Goal: Submit feedback/report problem: Provide input to the site owners about the experience or issues

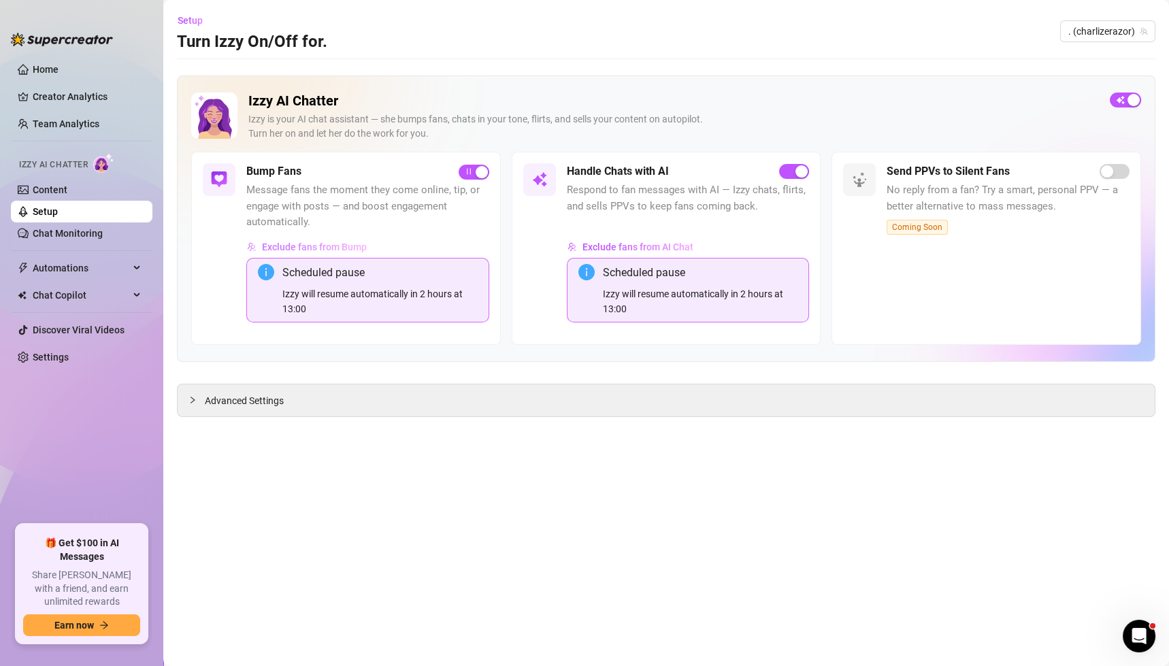
click at [292, 240] on button "Exclude fans from Bump" at bounding box center [306, 247] width 121 height 22
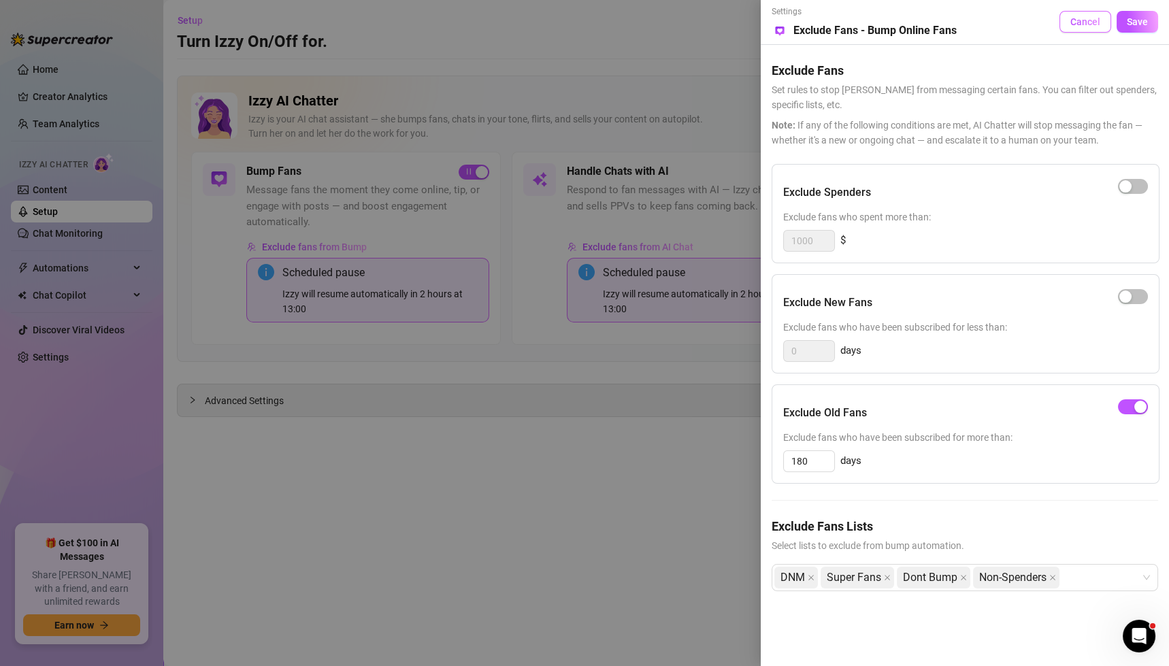
click at [1076, 22] on span "Cancel" at bounding box center [1086, 21] width 30 height 11
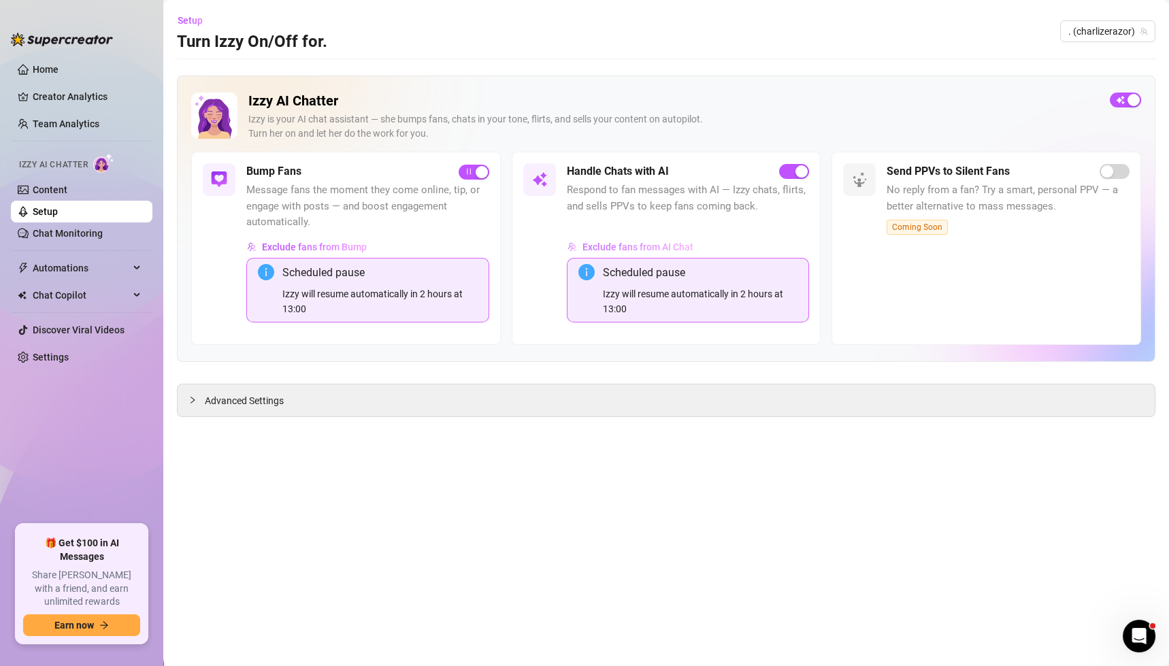
click at [620, 242] on span "Exclude fans from AI Chat" at bounding box center [638, 247] width 111 height 11
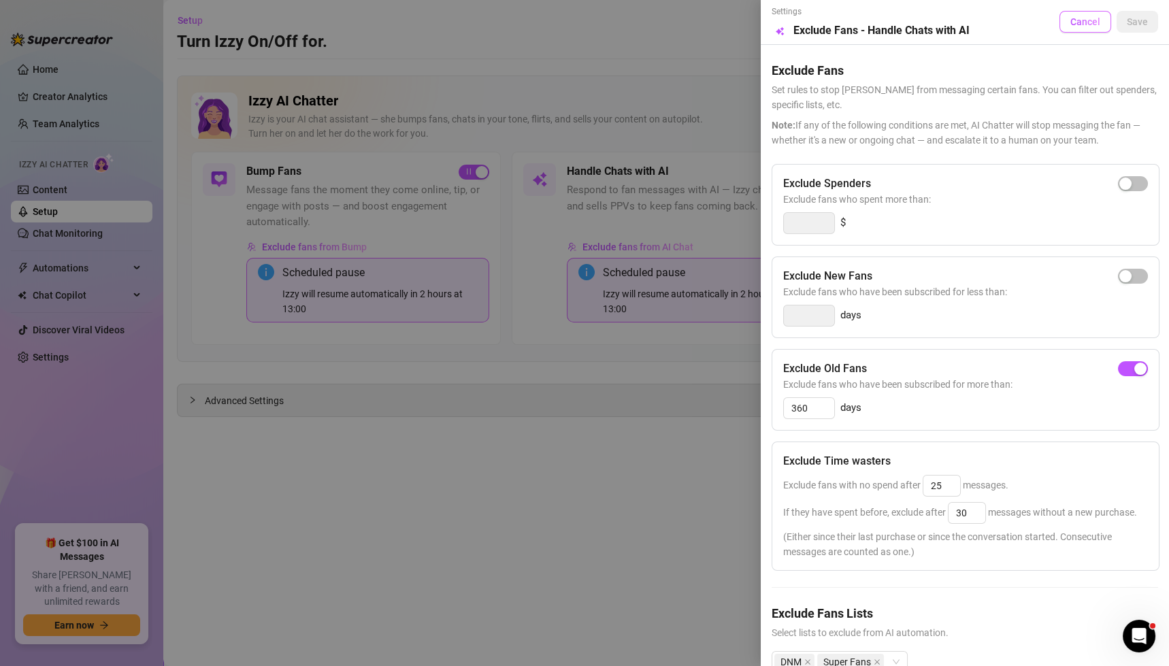
click at [1080, 24] on span "Cancel" at bounding box center [1086, 21] width 30 height 11
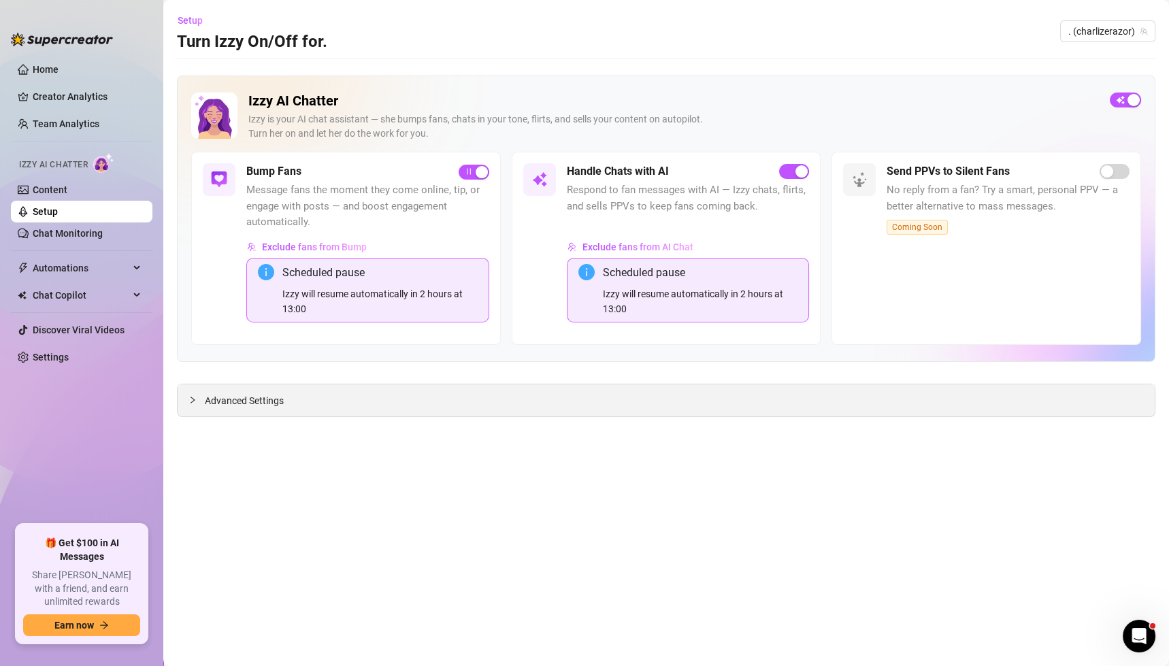
click at [240, 386] on div "Advanced Settings" at bounding box center [666, 401] width 977 height 32
click at [240, 396] on span "Advanced Settings" at bounding box center [244, 400] width 79 height 15
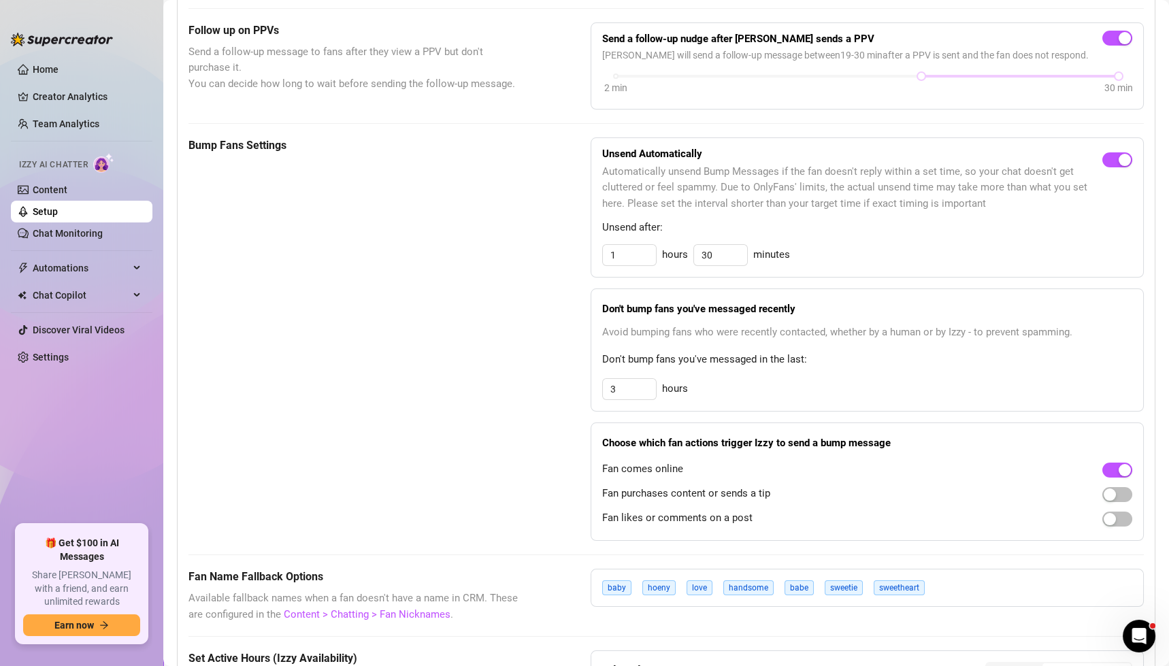
scroll to position [711, 0]
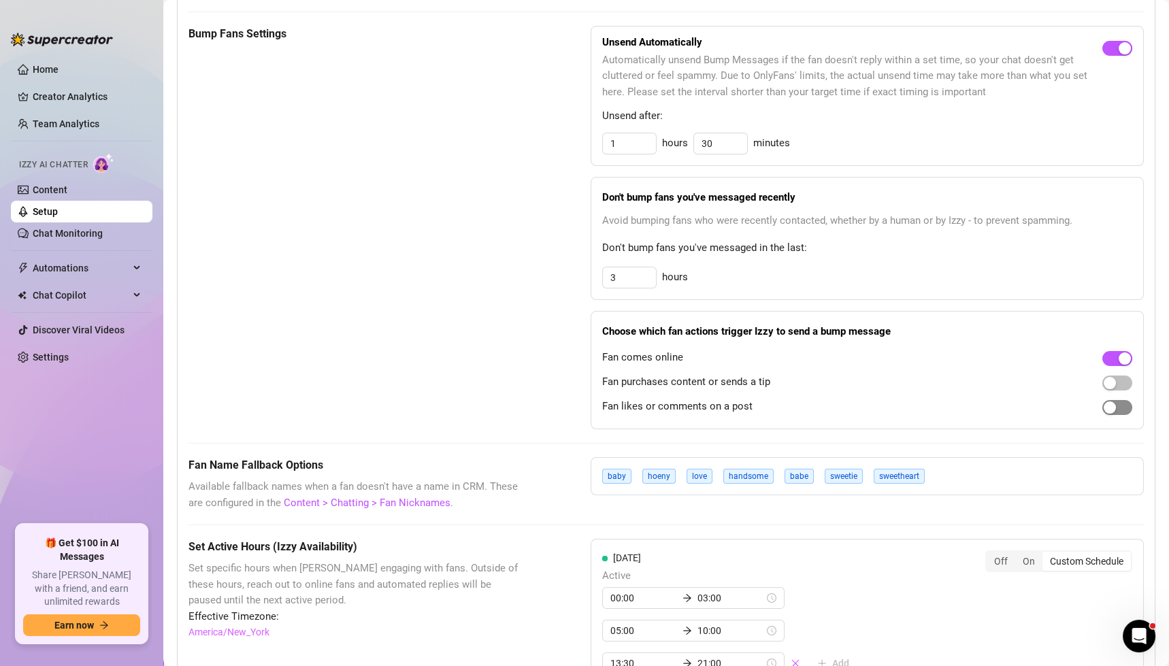
click at [1104, 406] on div "button" at bounding box center [1110, 408] width 12 height 12
click at [1104, 382] on div "button" at bounding box center [1110, 383] width 12 height 12
click at [1119, 379] on div "button" at bounding box center [1125, 383] width 12 height 12
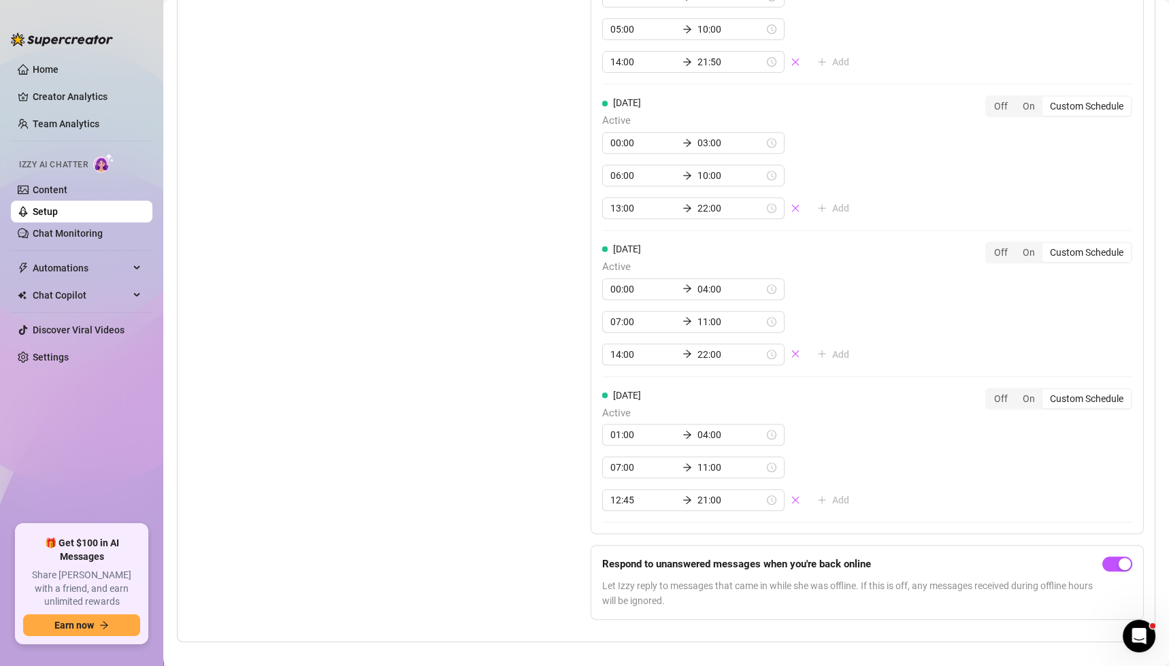
scroll to position [1753, 0]
click at [1142, 619] on div "Open Intercom Messenger" at bounding box center [1137, 634] width 45 height 45
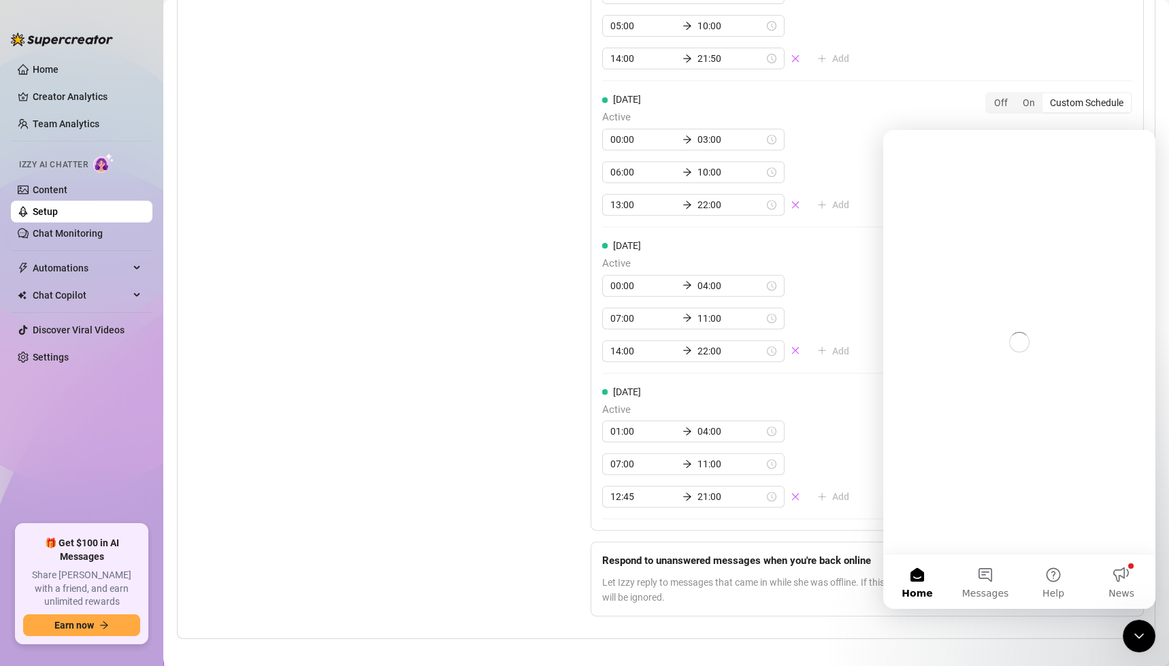
scroll to position [0, 0]
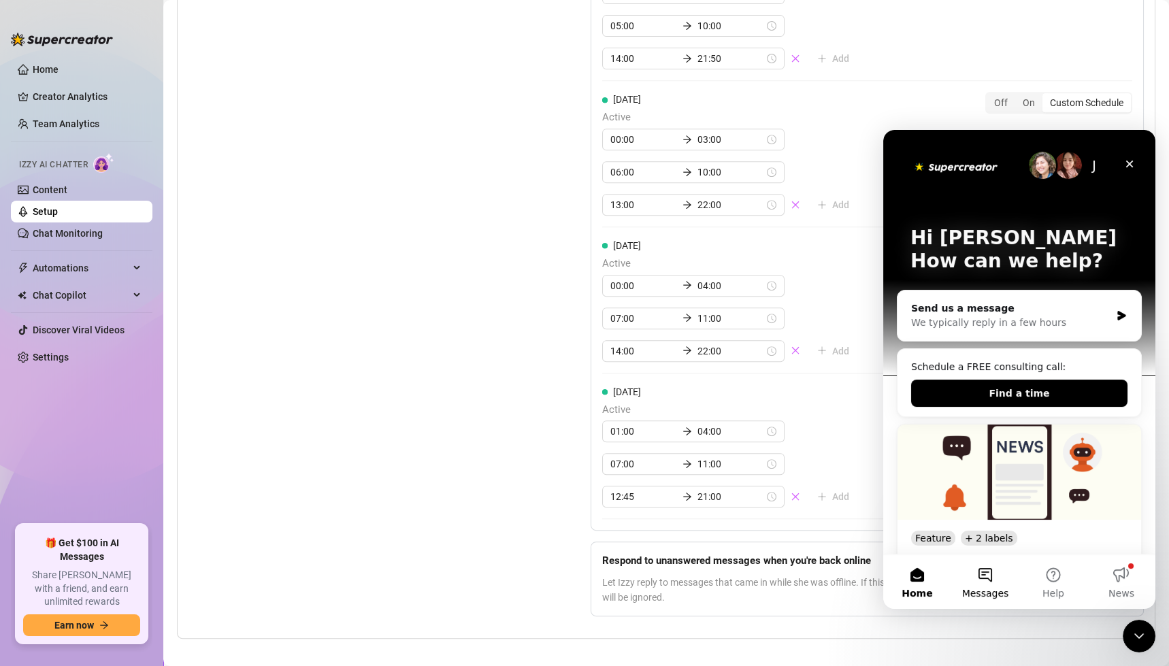
click at [992, 573] on button "Messages" at bounding box center [986, 582] width 68 height 54
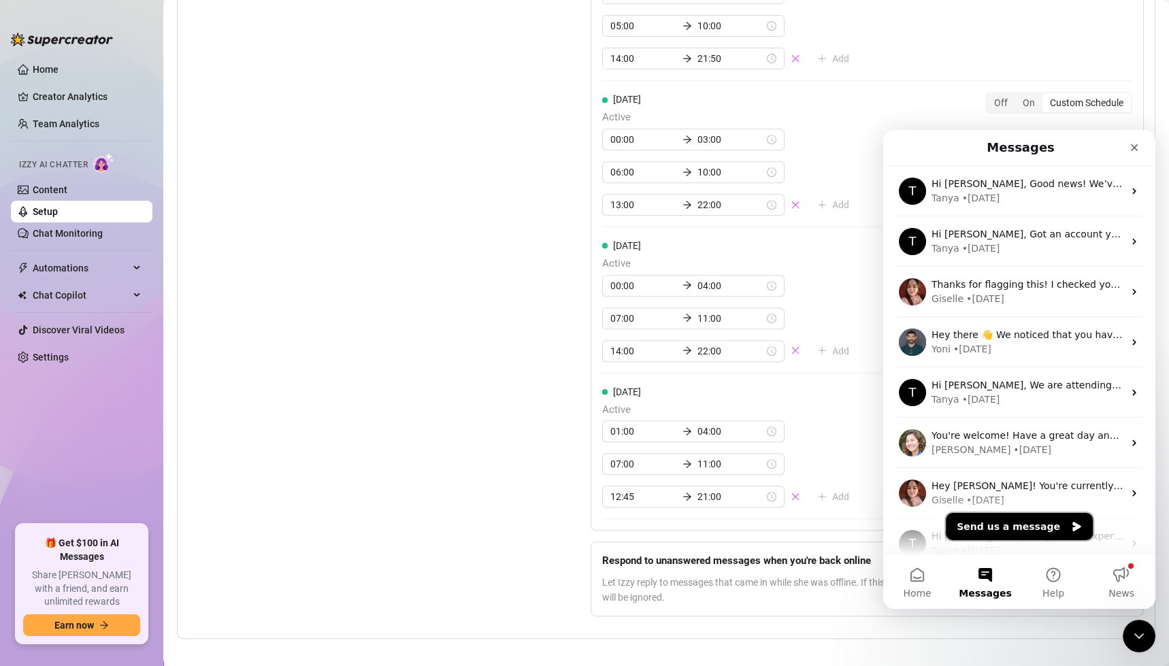
click at [1022, 531] on button "Send us a message" at bounding box center [1019, 526] width 147 height 27
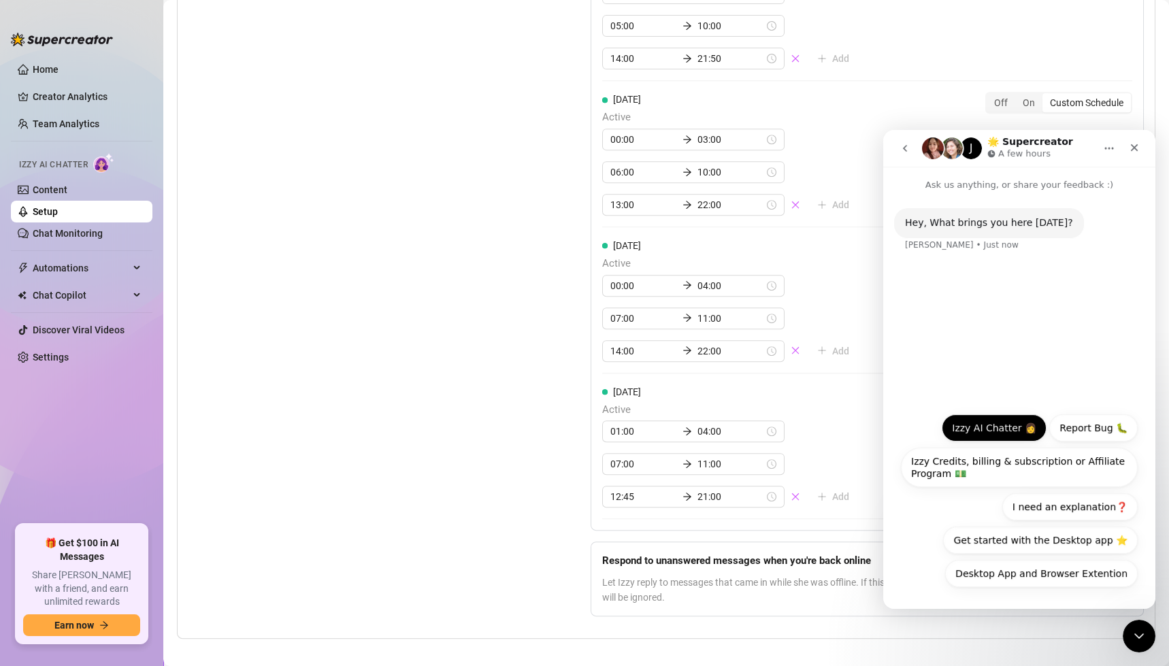
click at [996, 423] on button "Izzy AI Chatter 👩" at bounding box center [994, 428] width 105 height 27
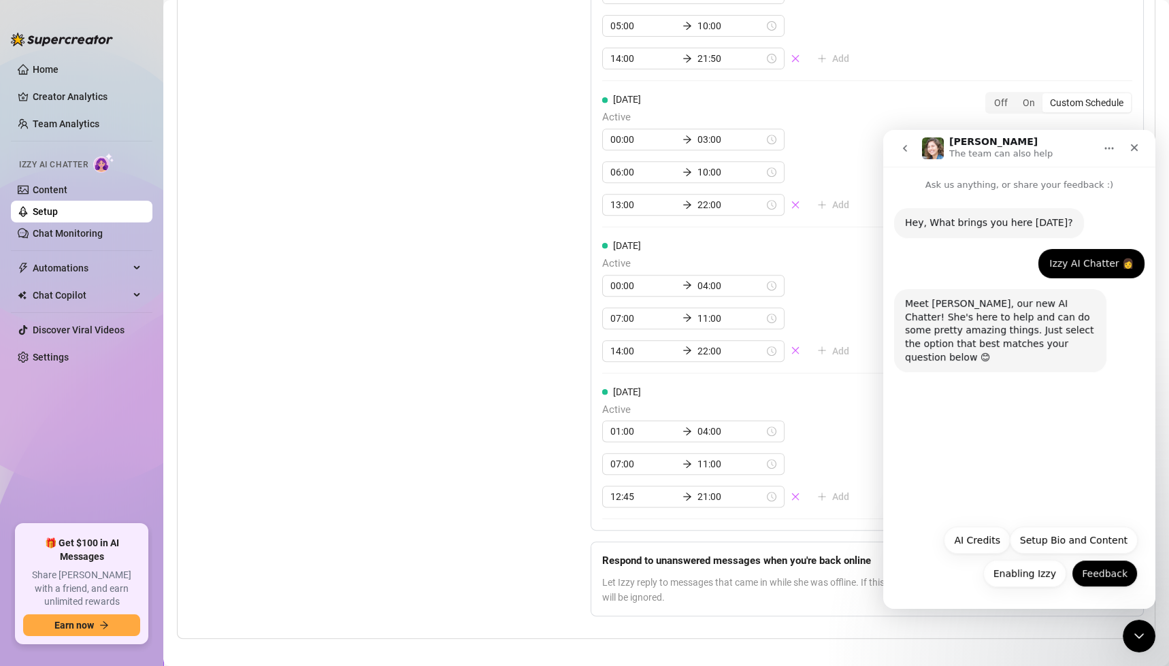
click at [1093, 573] on button "Feedback" at bounding box center [1105, 573] width 66 height 27
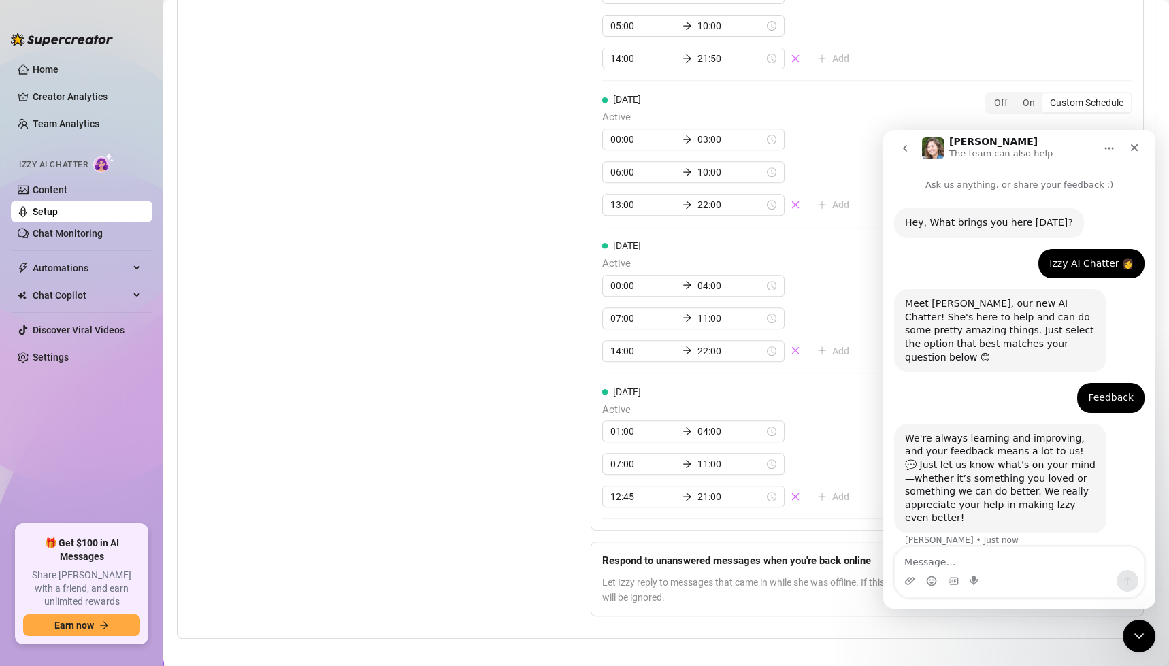
click at [1005, 564] on textarea "Message…" at bounding box center [1019, 558] width 249 height 23
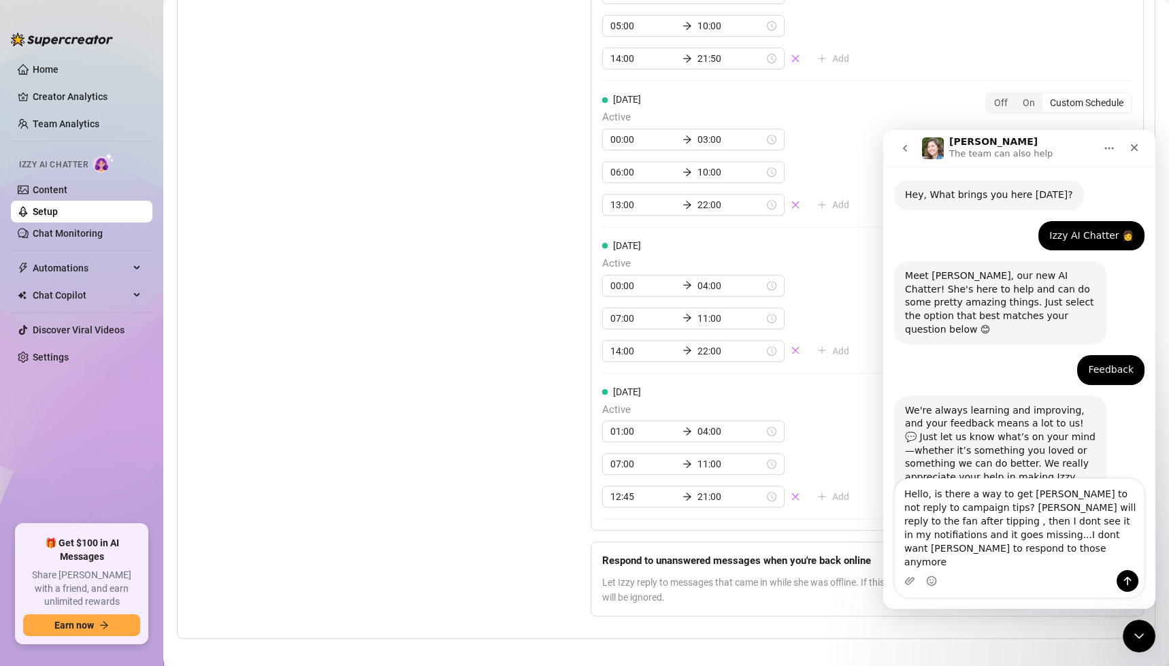
scroll to position [42, 0]
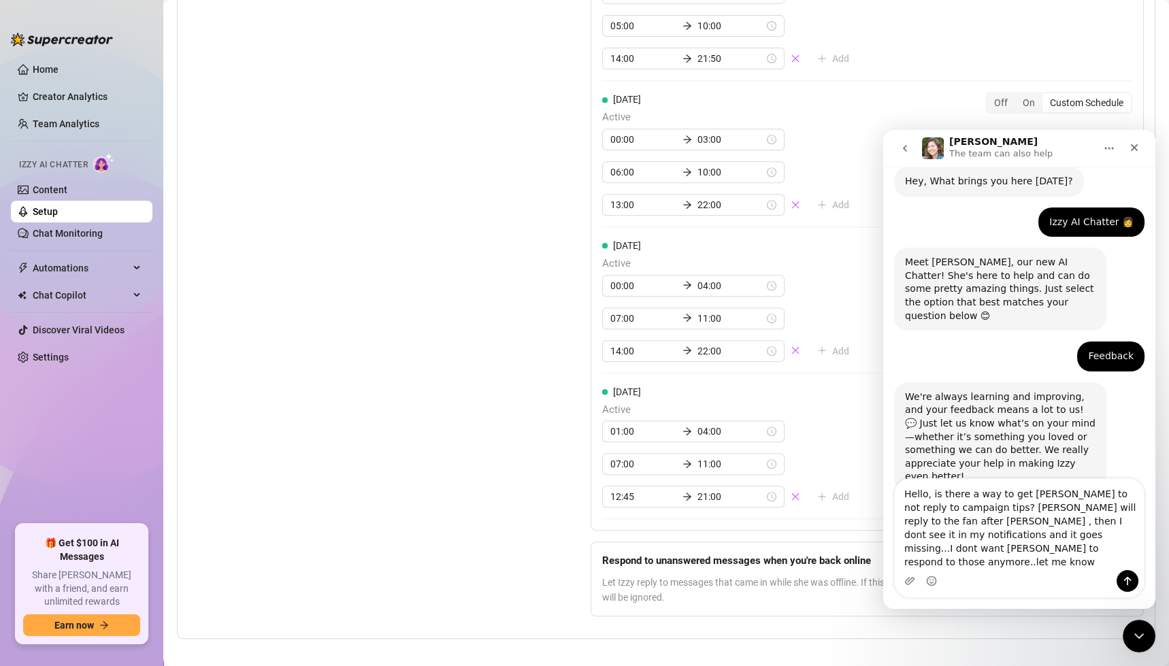
click at [949, 538] on textarea "Hello, is there a way to get [PERSON_NAME] to not reply to campaign tips? [PERS…" at bounding box center [1019, 524] width 249 height 91
click at [969, 549] on textarea "Hello, is there a way to get [PERSON_NAME] to not reply to campaign tips? [PERS…" at bounding box center [1019, 524] width 249 height 91
click at [1022, 565] on textarea "Hello, is there a way to get [PERSON_NAME] to not reply to campaign tips? [PERS…" at bounding box center [1019, 524] width 249 height 91
type textarea "Hello, is there a way to get [PERSON_NAME] to not reply to campaign tips? [PERS…"
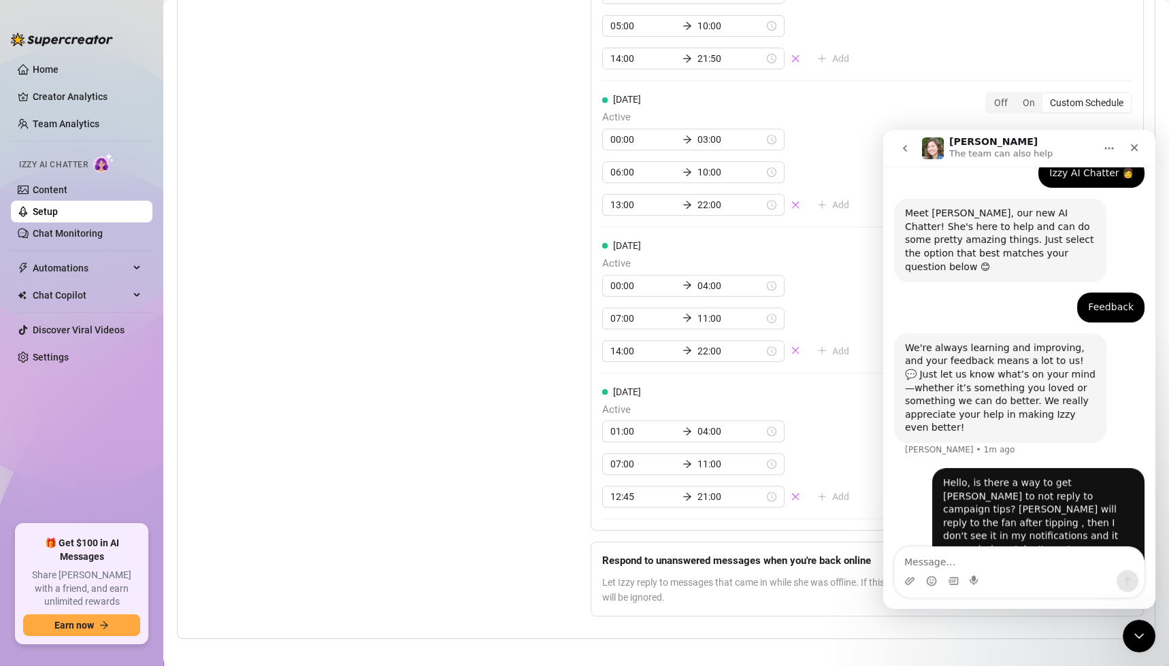
scroll to position [94, 0]
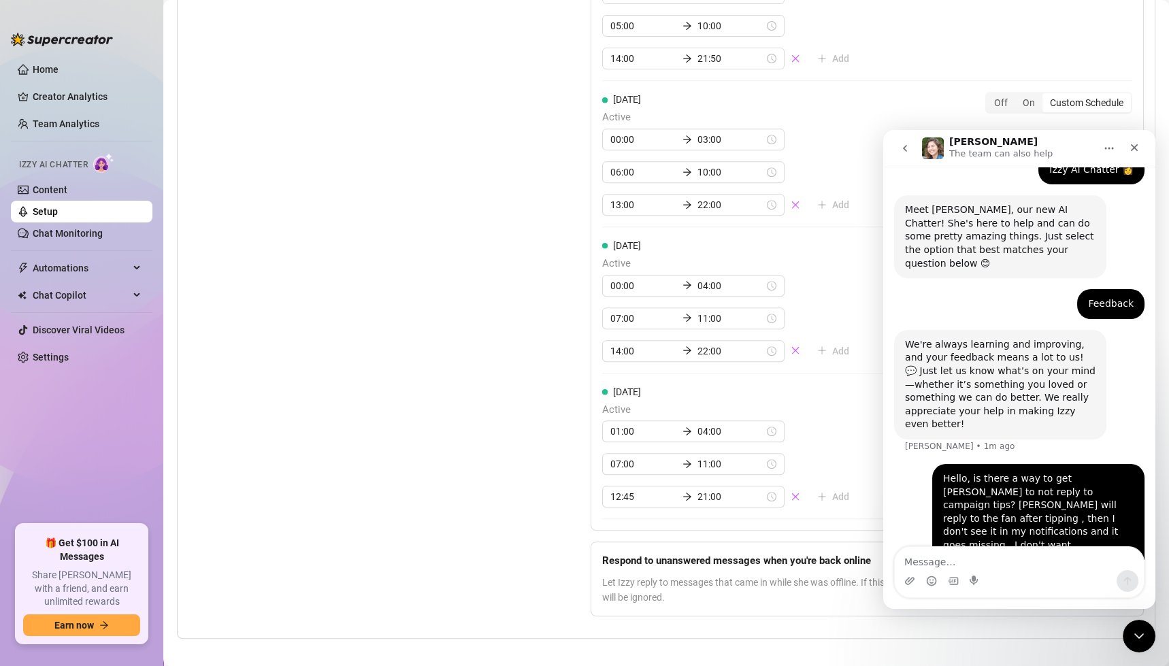
click at [901, 149] on icon "go back" at bounding box center [905, 148] width 11 height 11
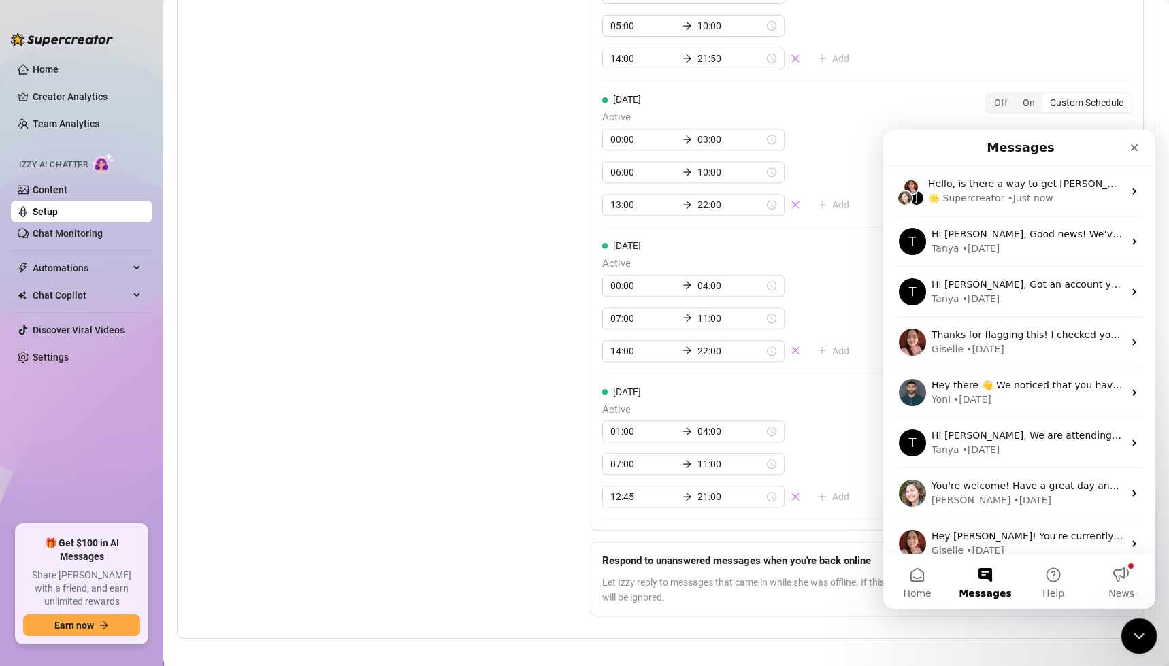
click at [1137, 643] on div "Close Intercom Messenger" at bounding box center [1137, 634] width 33 height 33
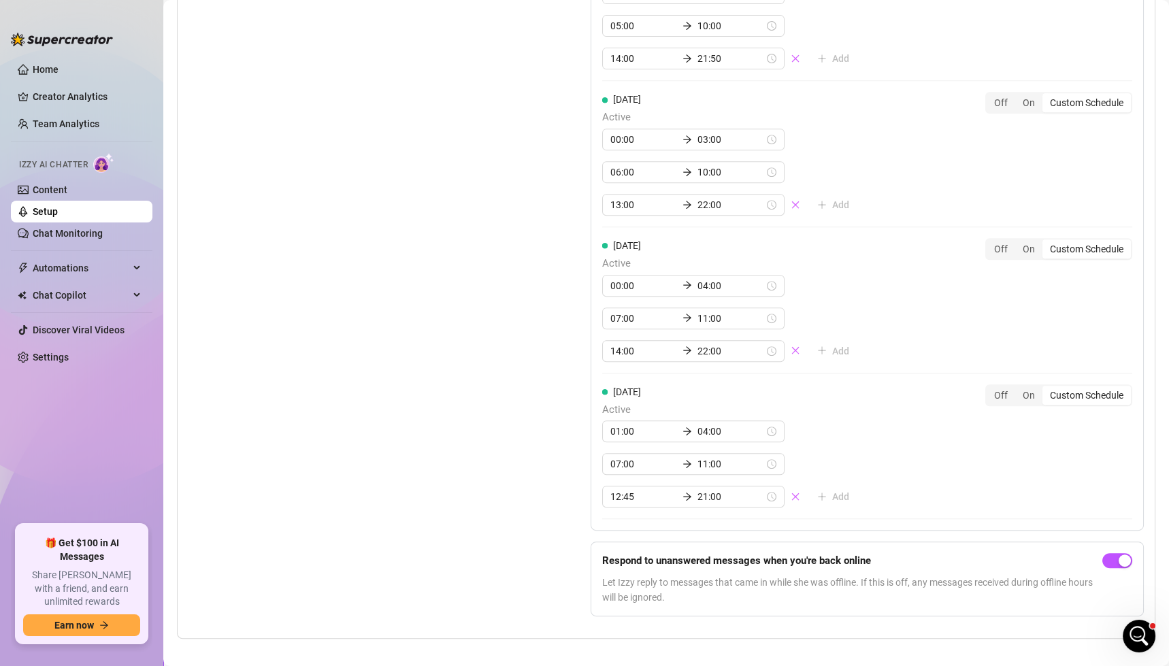
drag, startPoint x: 63, startPoint y: 233, endPoint x: 167, endPoint y: 261, distance: 107.6
click at [63, 233] on link "Chat Monitoring" at bounding box center [68, 233] width 70 height 11
